Goal: Transaction & Acquisition: Purchase product/service

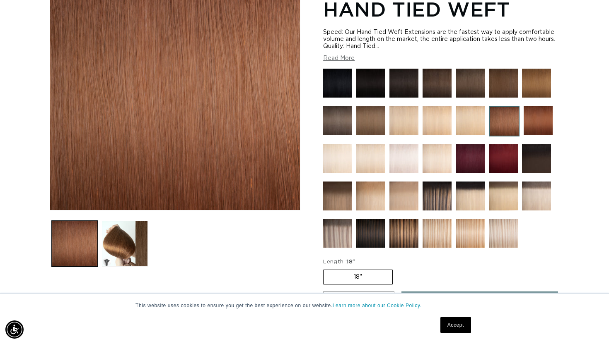
scroll to position [0, 550]
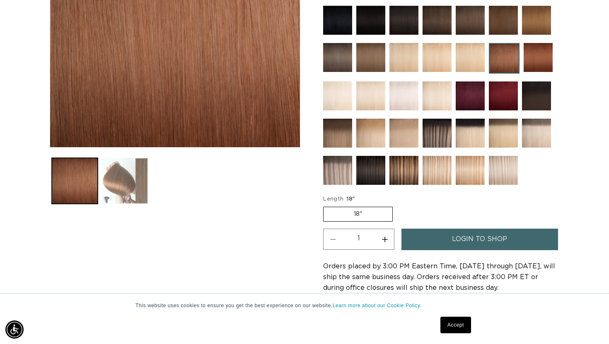
click at [137, 188] on button "Load image 2 in gallery view" at bounding box center [125, 181] width 46 height 46
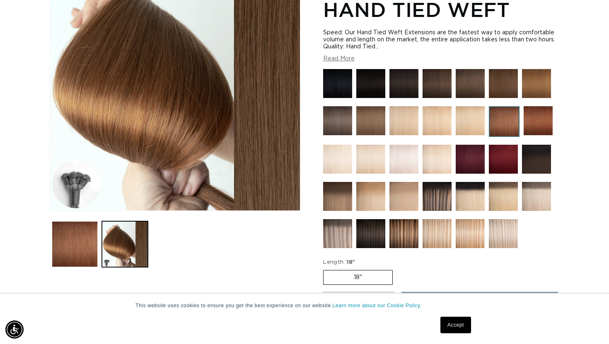
click at [539, 128] on img at bounding box center [537, 120] width 29 height 29
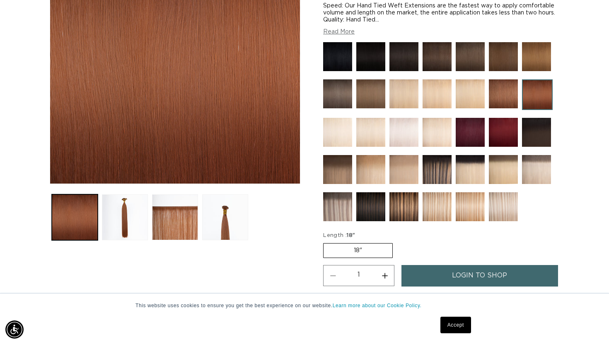
scroll to position [229, 0]
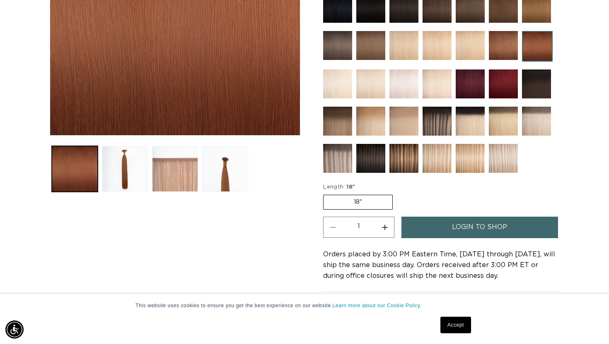
click at [185, 177] on button "Load image 3 in gallery view" at bounding box center [175, 169] width 46 height 46
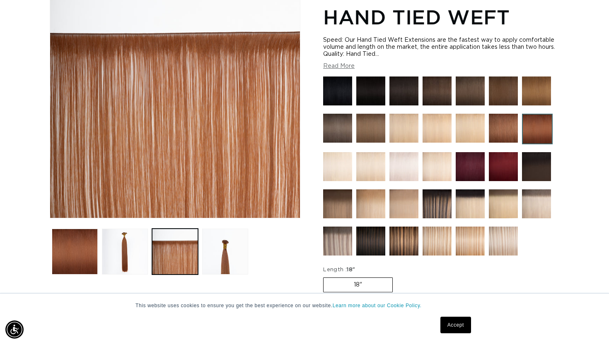
scroll to position [149, 0]
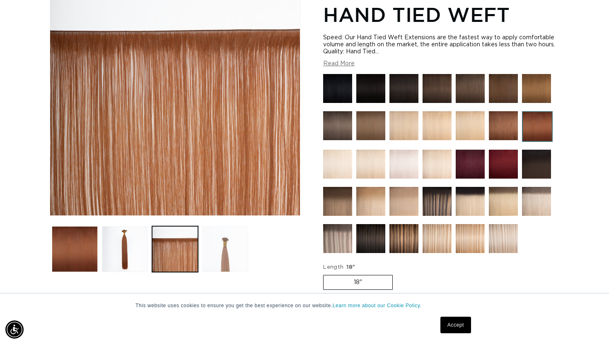
click at [213, 236] on button "Load image 4 in gallery view" at bounding box center [225, 249] width 46 height 46
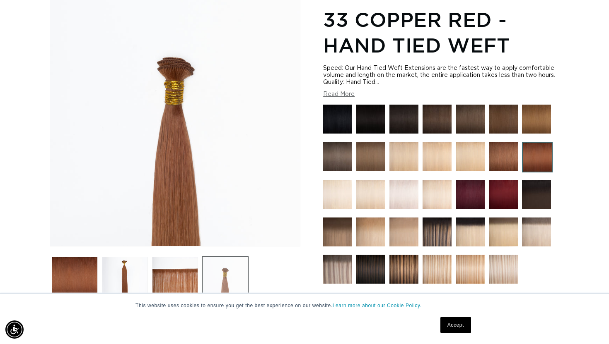
scroll to position [114, 0]
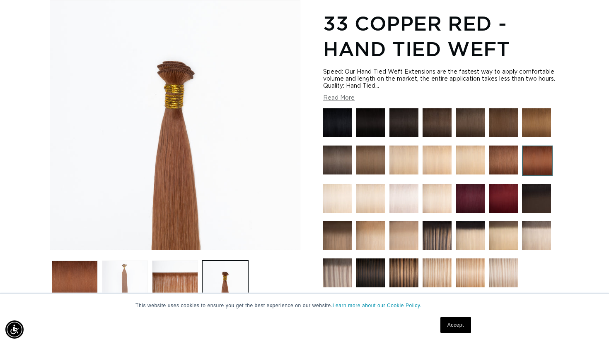
click at [129, 278] on button "Load image 2 in gallery view" at bounding box center [125, 284] width 46 height 46
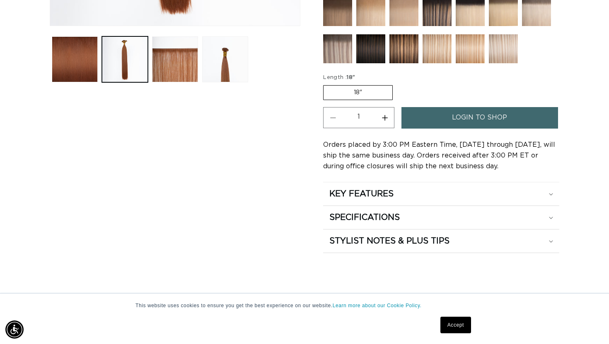
scroll to position [344, 0]
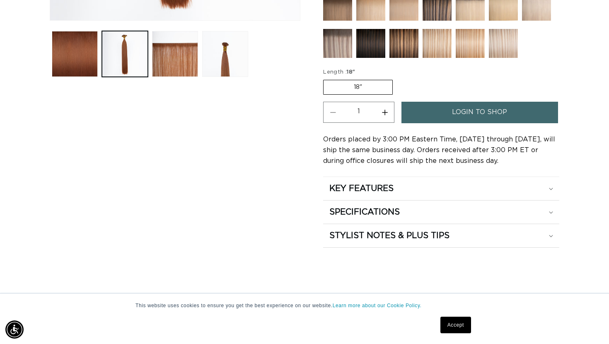
click at [366, 83] on label "18" Variant sold out or unavailable" at bounding box center [358, 87] width 70 height 15
click at [325, 79] on input "18" Variant sold out or unavailable" at bounding box center [325, 78] width 0 height 0
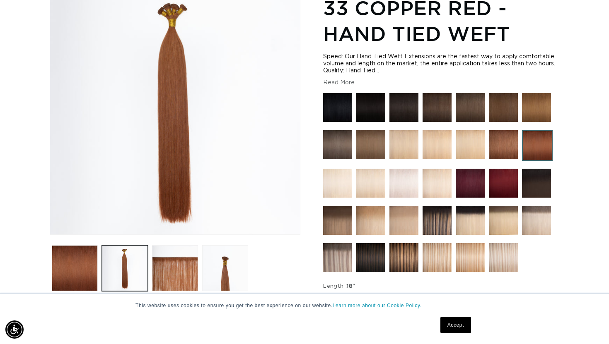
scroll to position [136, 0]
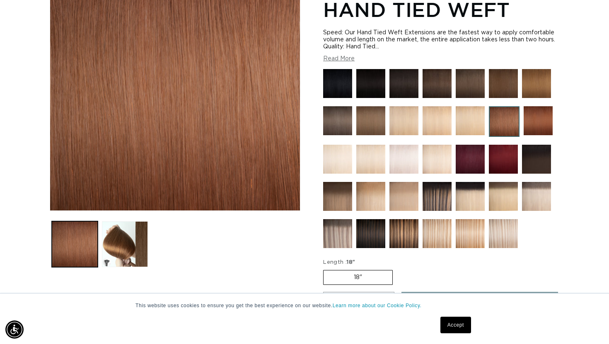
scroll to position [0, 550]
click at [341, 60] on button "Read More" at bounding box center [338, 58] width 31 height 7
